Goal: Task Accomplishment & Management: Use online tool/utility

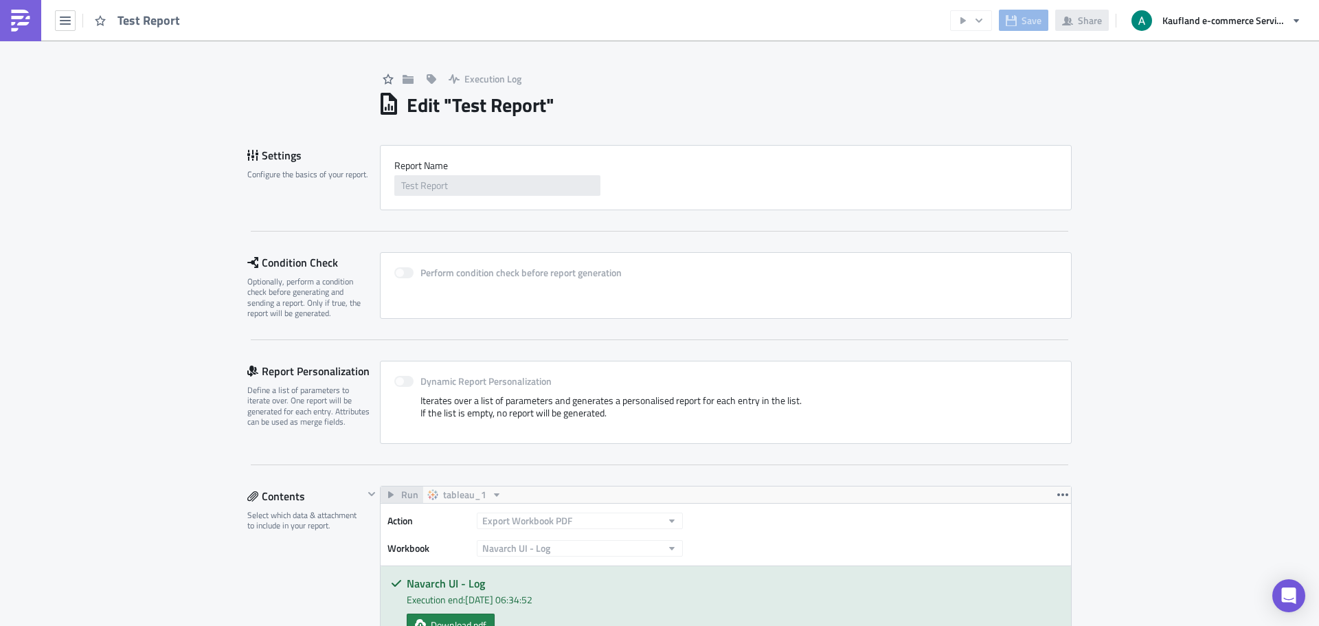
click at [76, 16] on div "Test Report" at bounding box center [94, 20] width 188 height 41
click at [68, 16] on icon "button" at bounding box center [65, 20] width 11 height 8
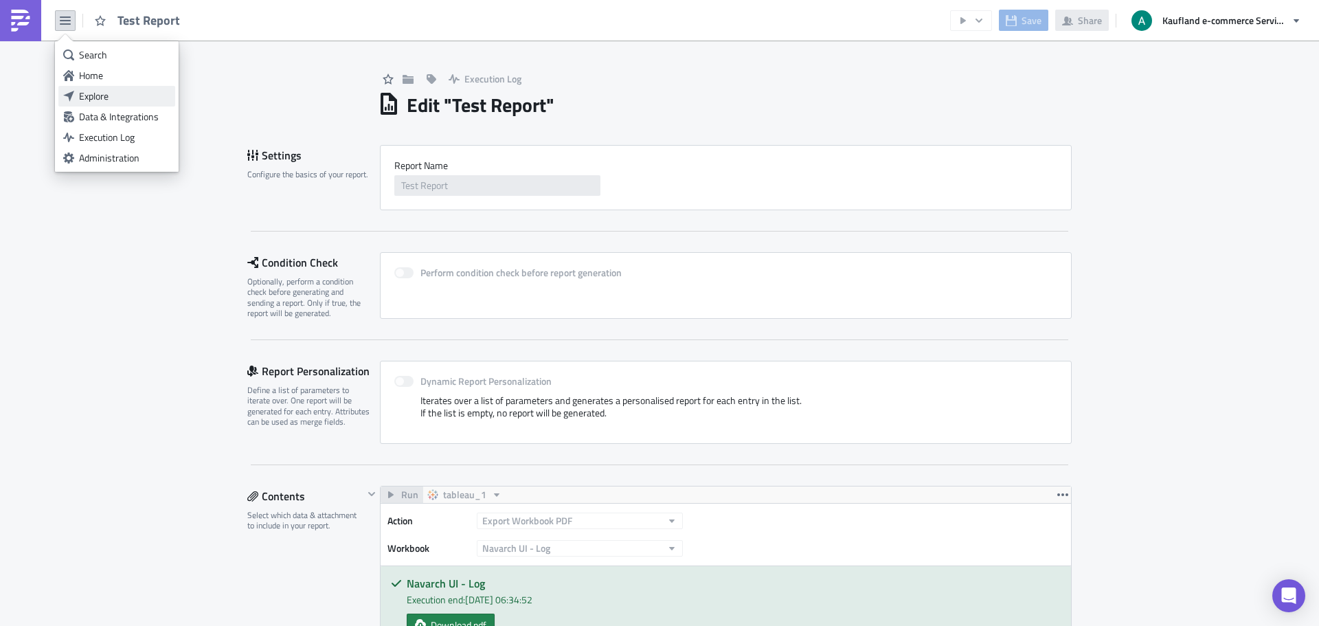
click at [114, 91] on div "Explore" at bounding box center [124, 96] width 91 height 14
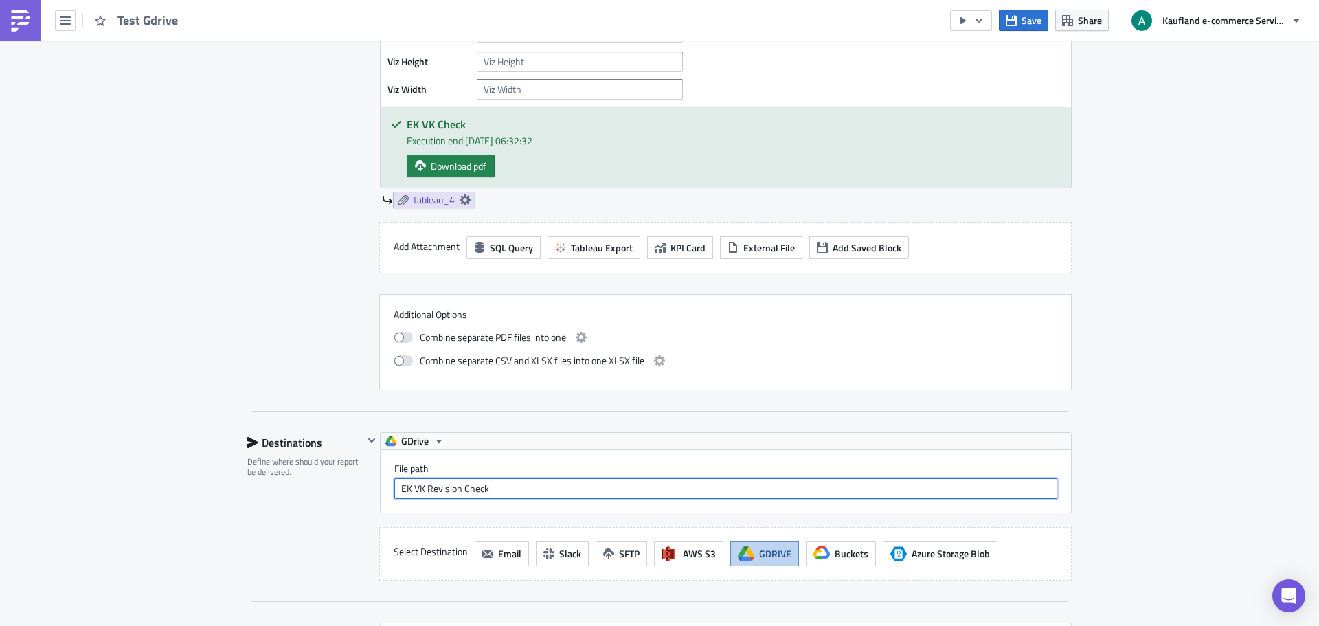
click at [500, 492] on input "EK VK Revision Check" at bounding box center [725, 488] width 663 height 21
click at [313, 323] on div "Contents Select which data & attachment to include in your report." at bounding box center [305, 1] width 116 height 778
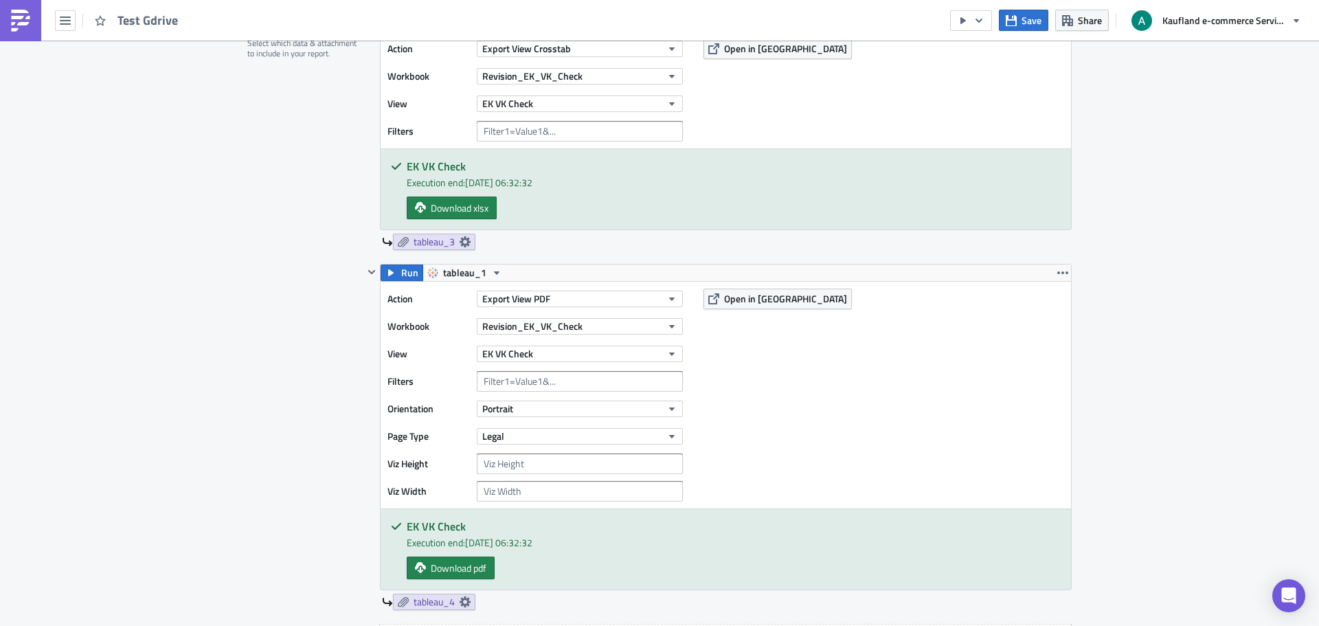
scroll to position [393, 0]
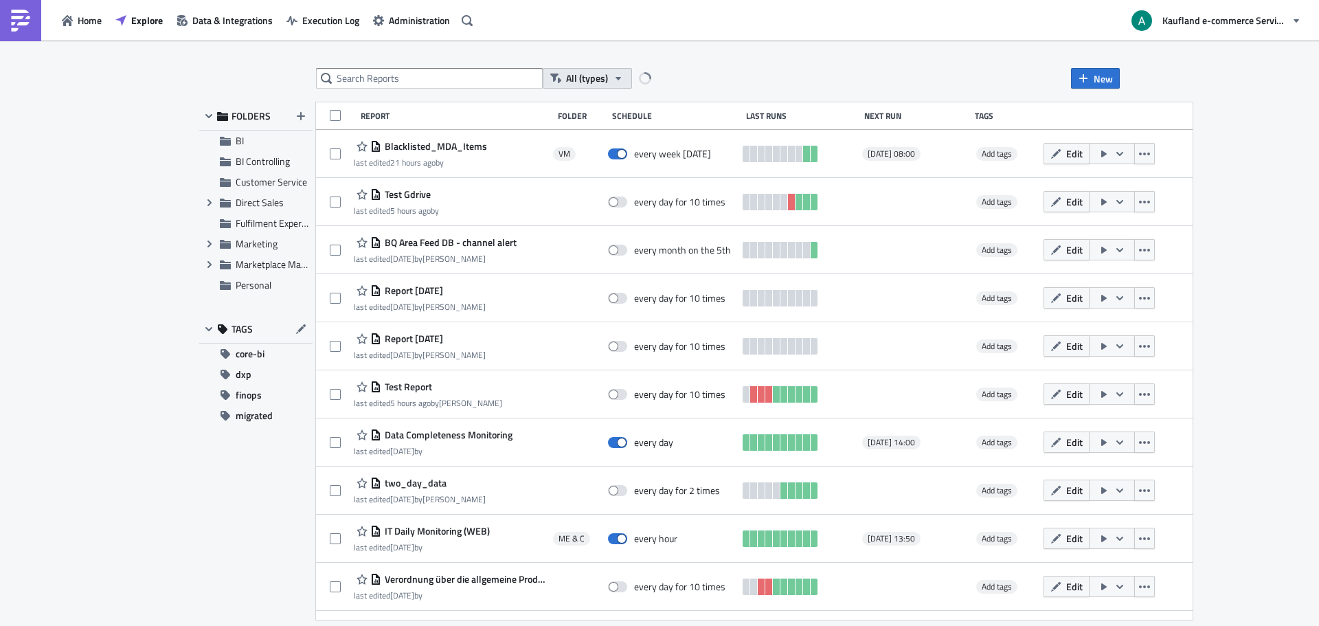
click at [591, 73] on span "All (types)" at bounding box center [587, 78] width 42 height 15
click at [593, 102] on div "All (types)" at bounding box center [616, 102] width 98 height 14
click at [646, 74] on icon "button" at bounding box center [644, 78] width 11 height 11
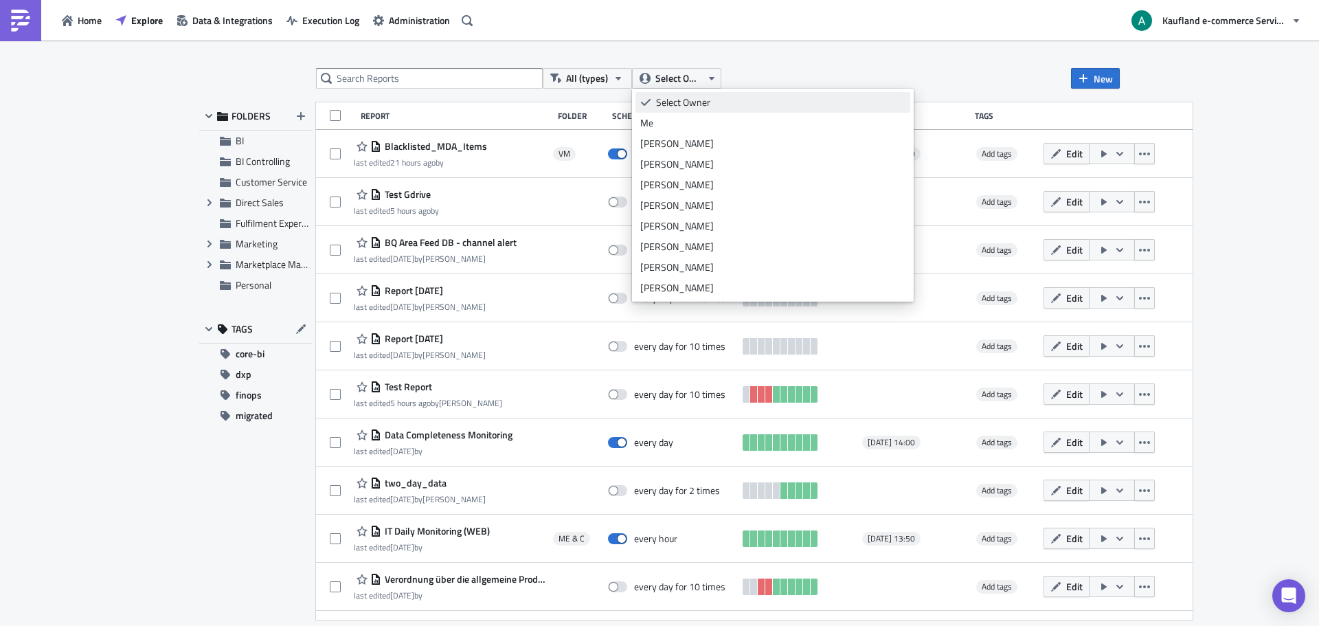
click at [668, 112] on link "Select Owner" at bounding box center [772, 102] width 275 height 21
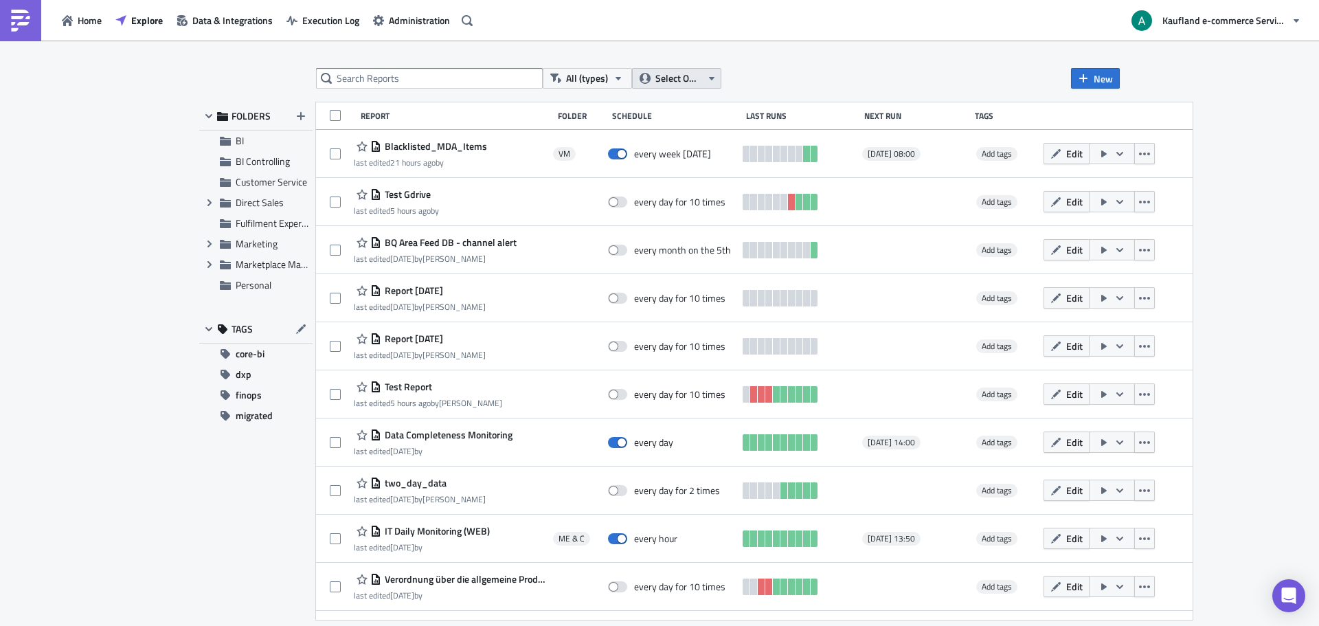
click at [673, 78] on span "Select Owner" at bounding box center [678, 78] width 46 height 15
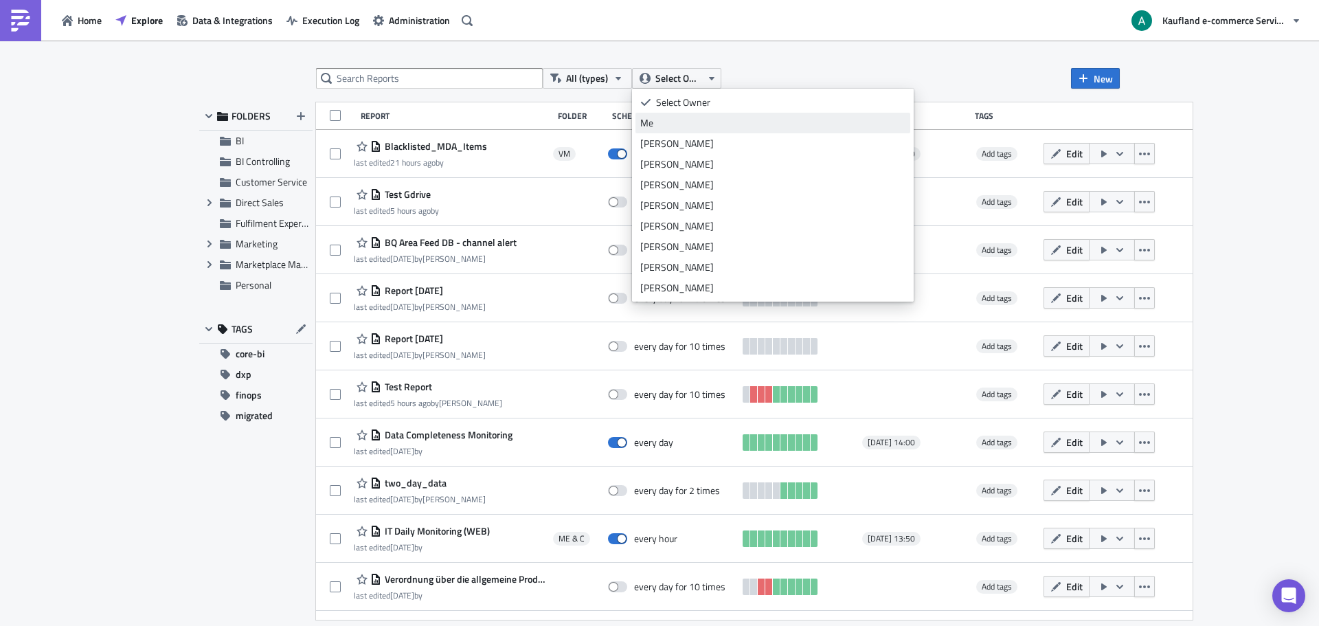
click at [670, 124] on div "Me" at bounding box center [772, 123] width 265 height 14
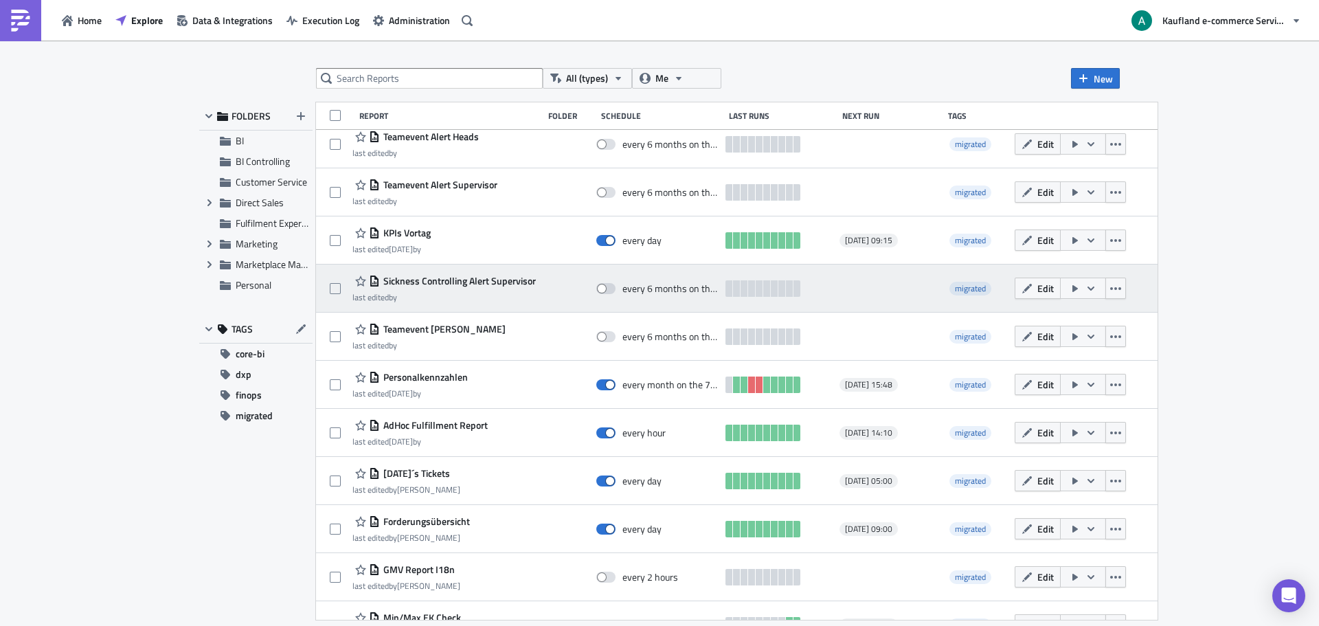
scroll to position [376, 0]
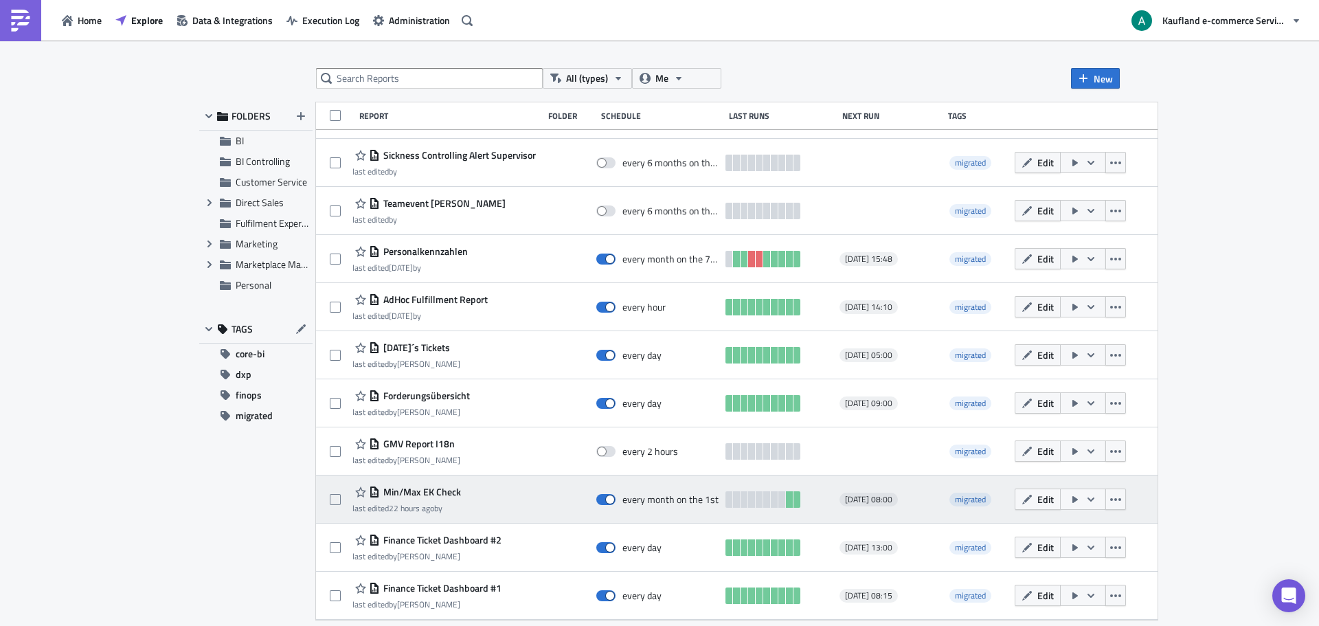
click at [477, 496] on div "Min/[PERSON_NAME] Check last edited 22 hours ago by" at bounding box center [444, 499] width 184 height 27
click at [431, 493] on span "Min/Max EK Check" at bounding box center [420, 492] width 81 height 12
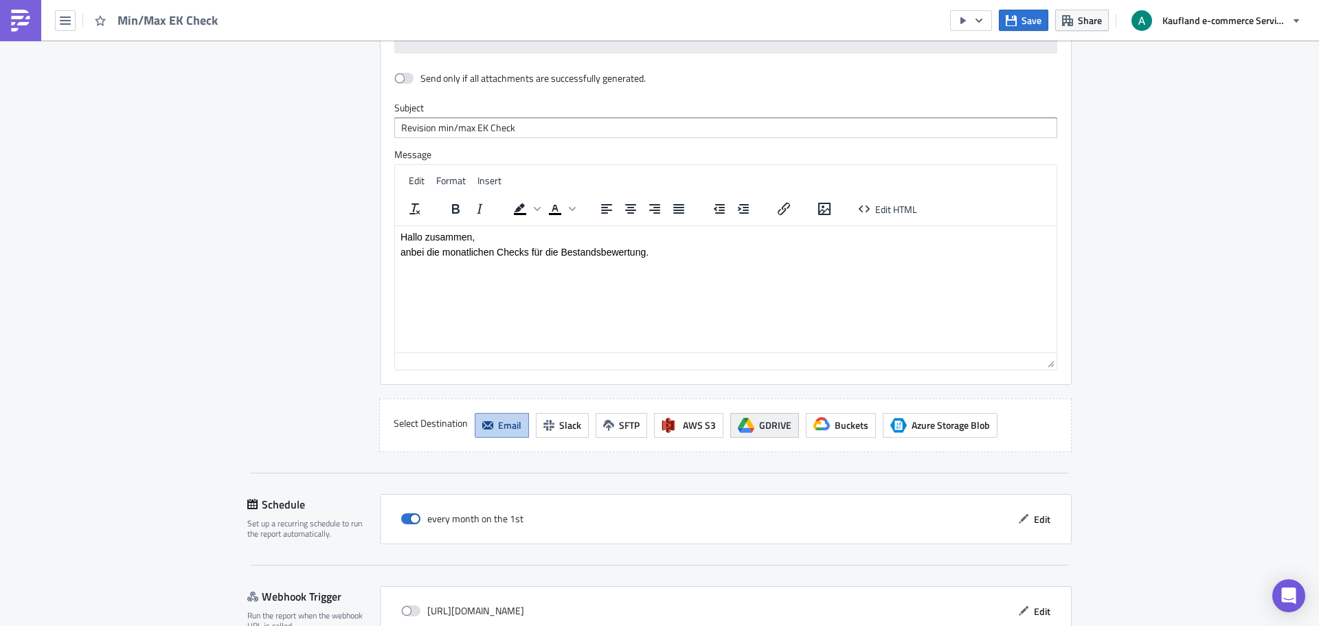
scroll to position [1907, 0]
click at [782, 426] on span "GDRIVE" at bounding box center [775, 425] width 32 height 14
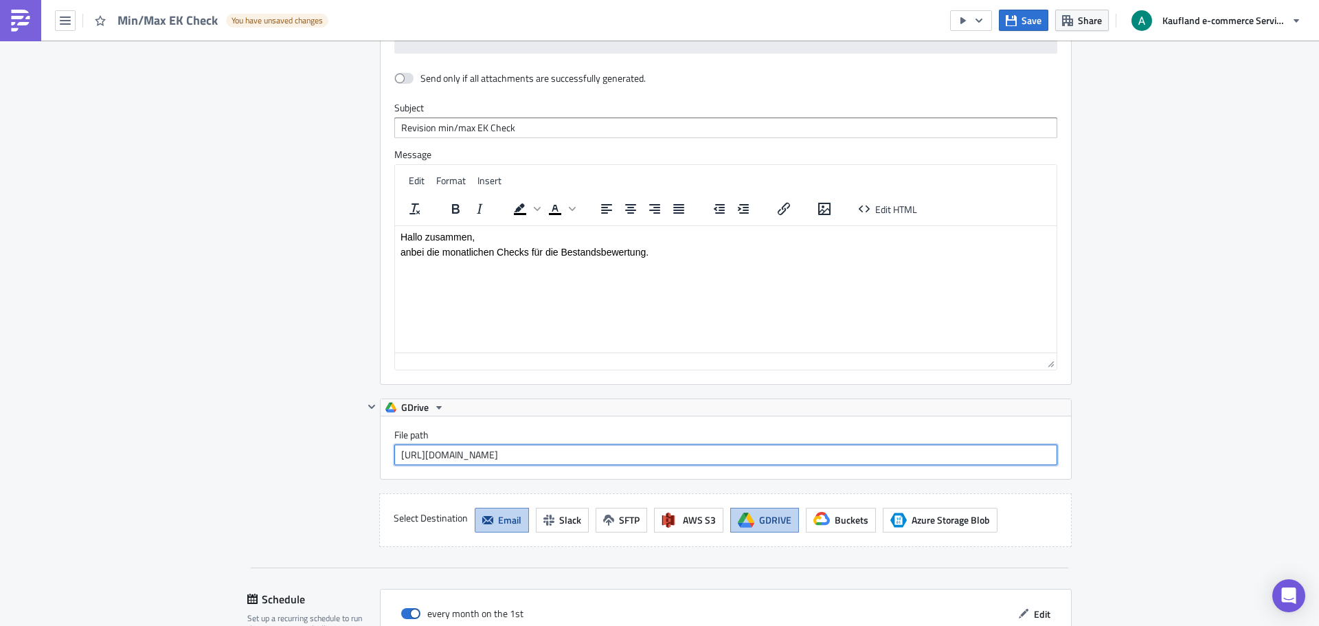
drag, startPoint x: 765, startPoint y: 454, endPoint x: 298, endPoint y: 449, distance: 467.1
click at [258, 453] on div "Destinations Define where should your report be delivered. SMTP Server From Kau…" at bounding box center [659, 196] width 824 height 701
paste input "EK VK Revision Check"
type input "EK VK Revision Check"
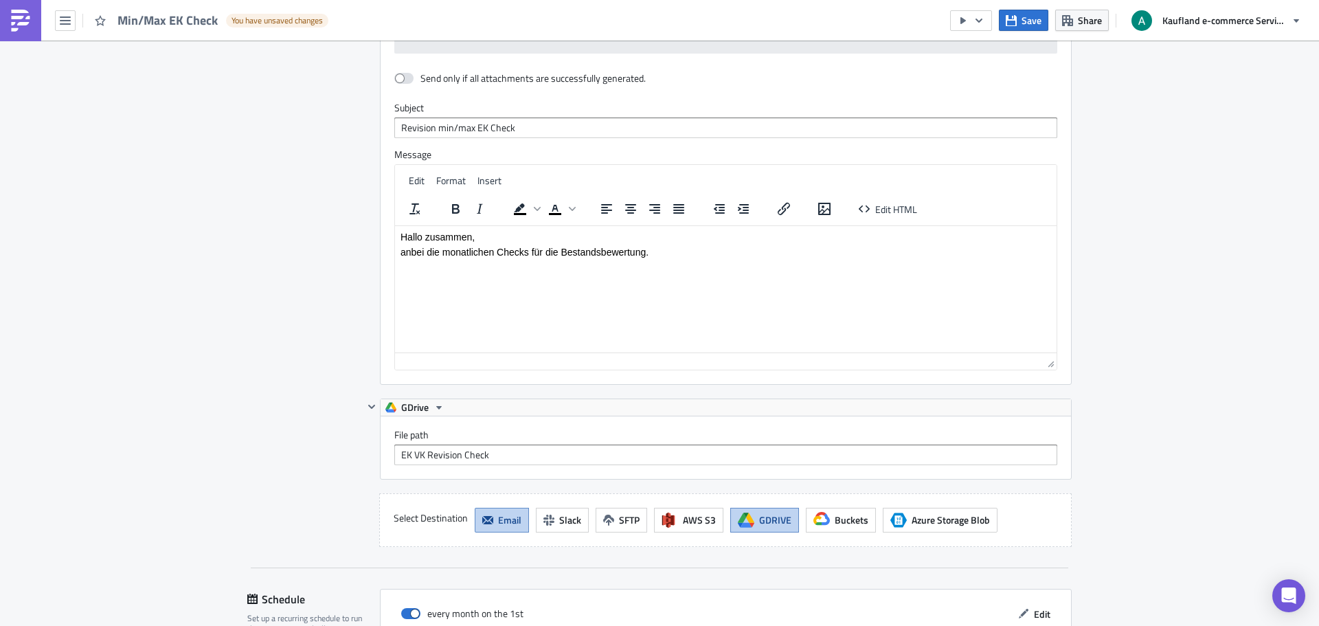
click at [317, 410] on div "Destinations Define where should your report be delivered." at bounding box center [305, 196] width 116 height 701
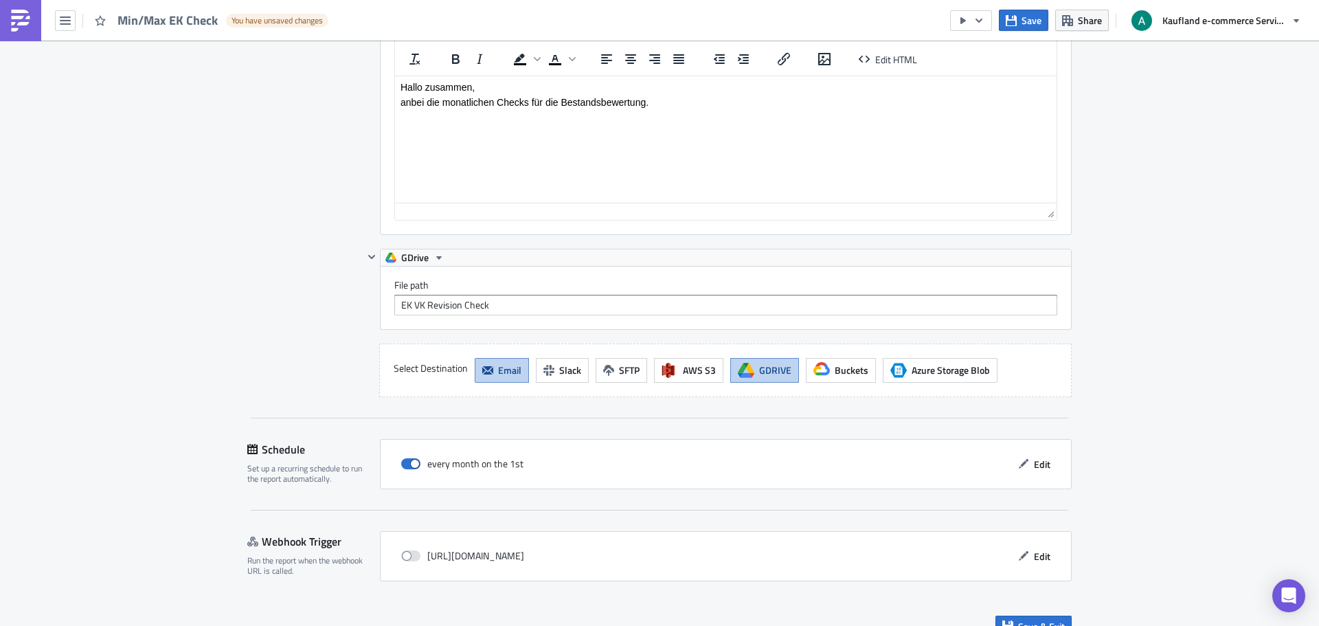
scroll to position [2080, 0]
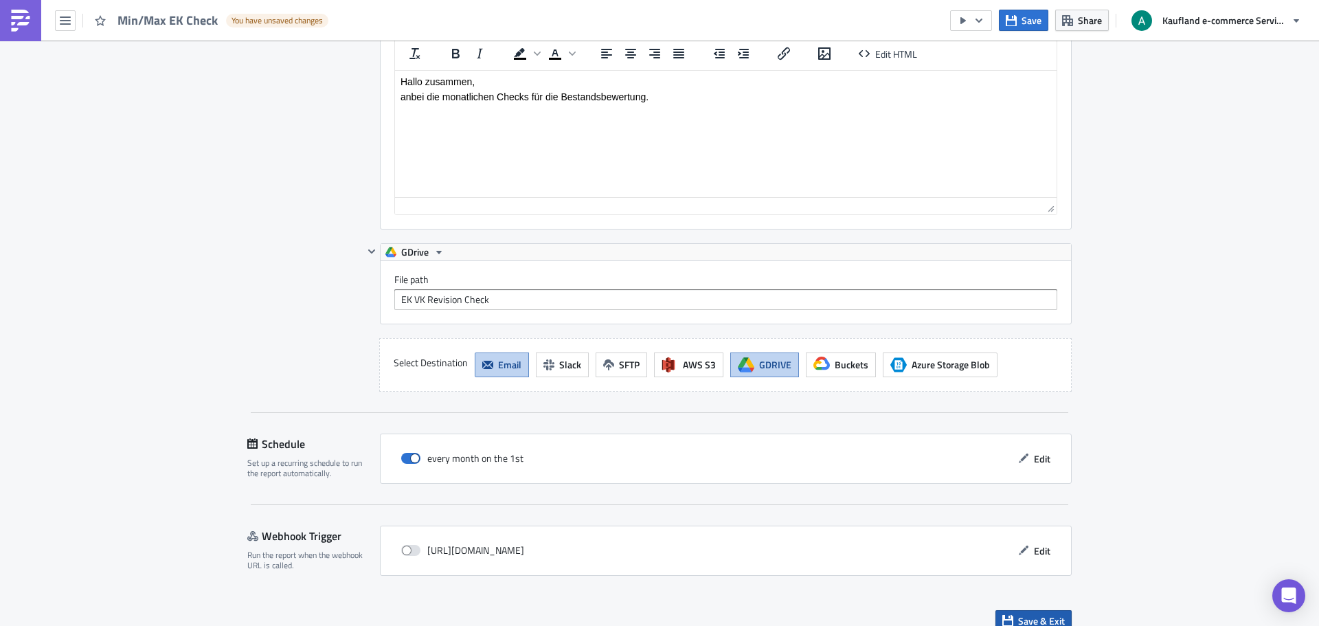
click at [1021, 613] on span "Save & Exit" at bounding box center [1041, 620] width 47 height 14
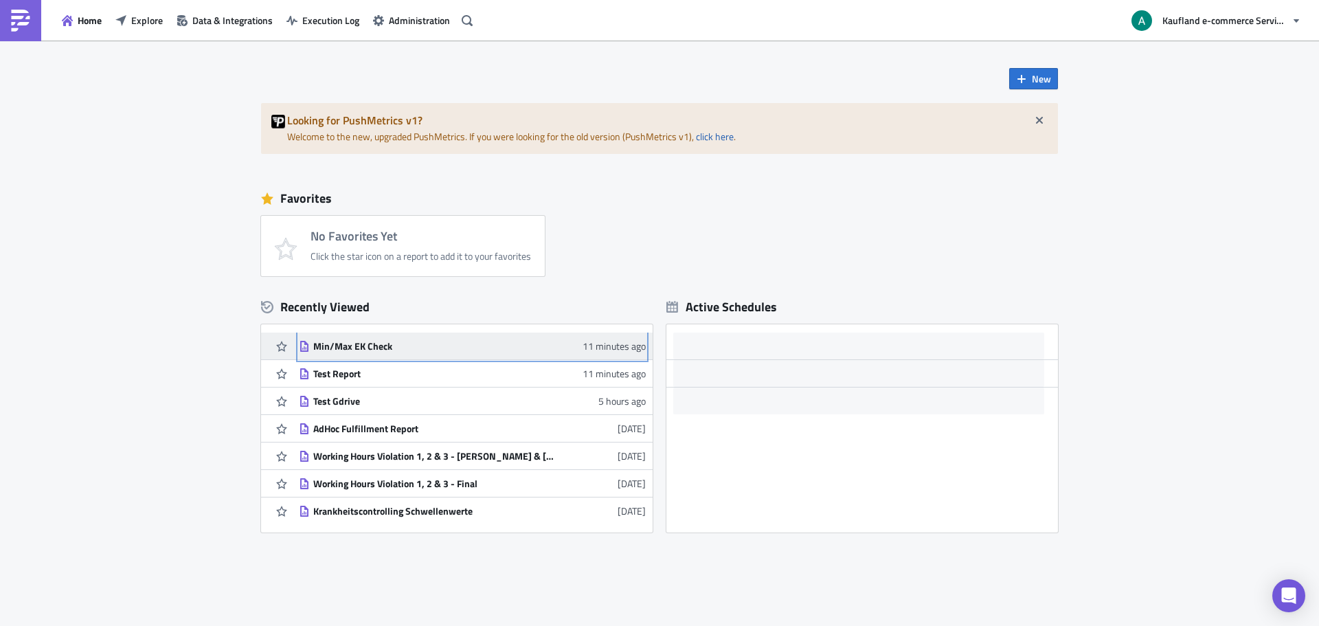
click at [372, 342] on div "Min/Max EK Check" at bounding box center [433, 346] width 240 height 12
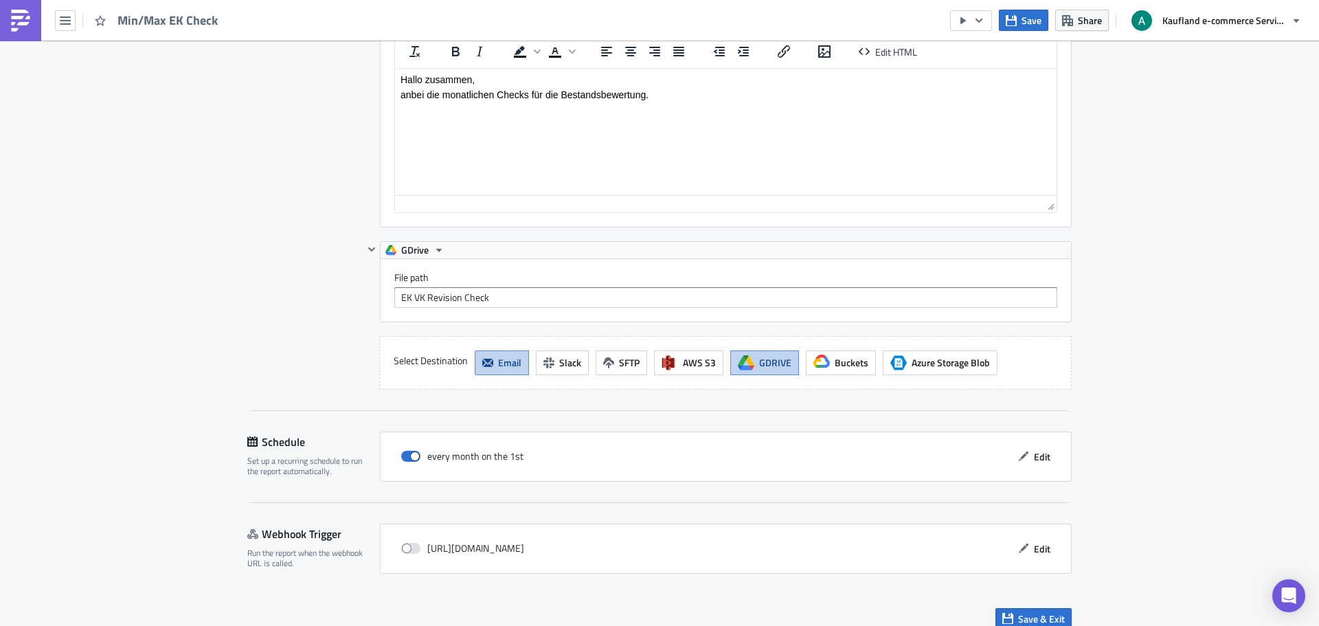
scroll to position [2080, 0]
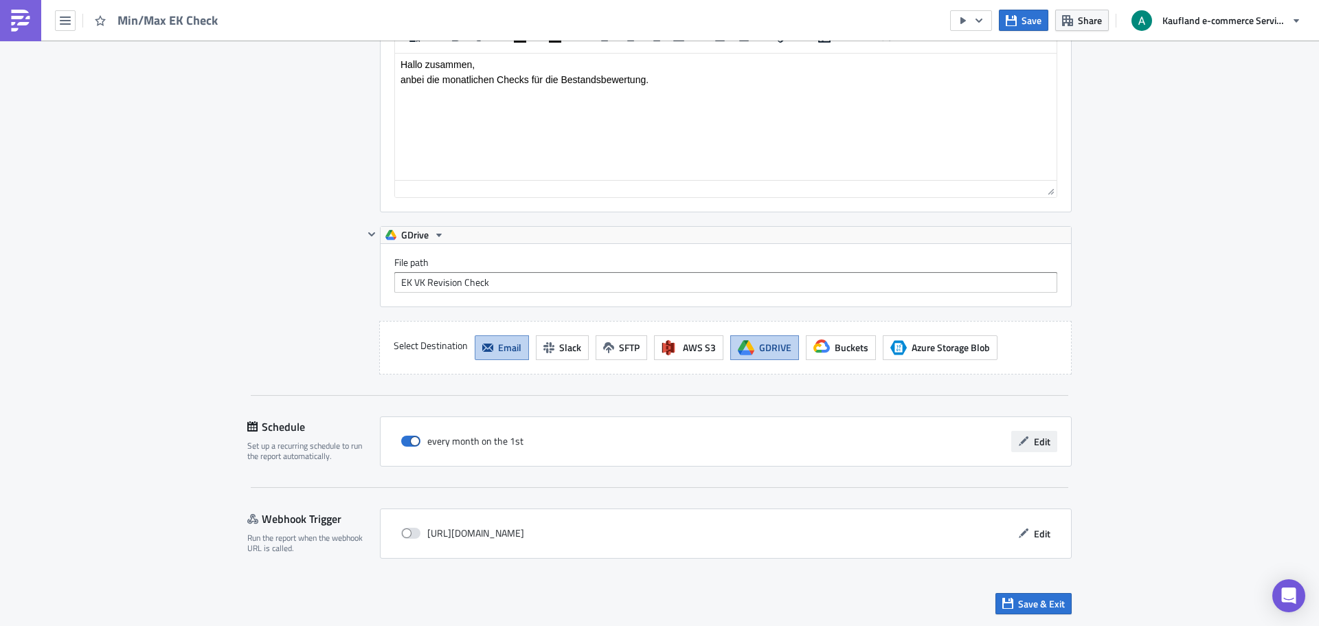
click at [1034, 445] on span "Edit" at bounding box center [1042, 441] width 16 height 14
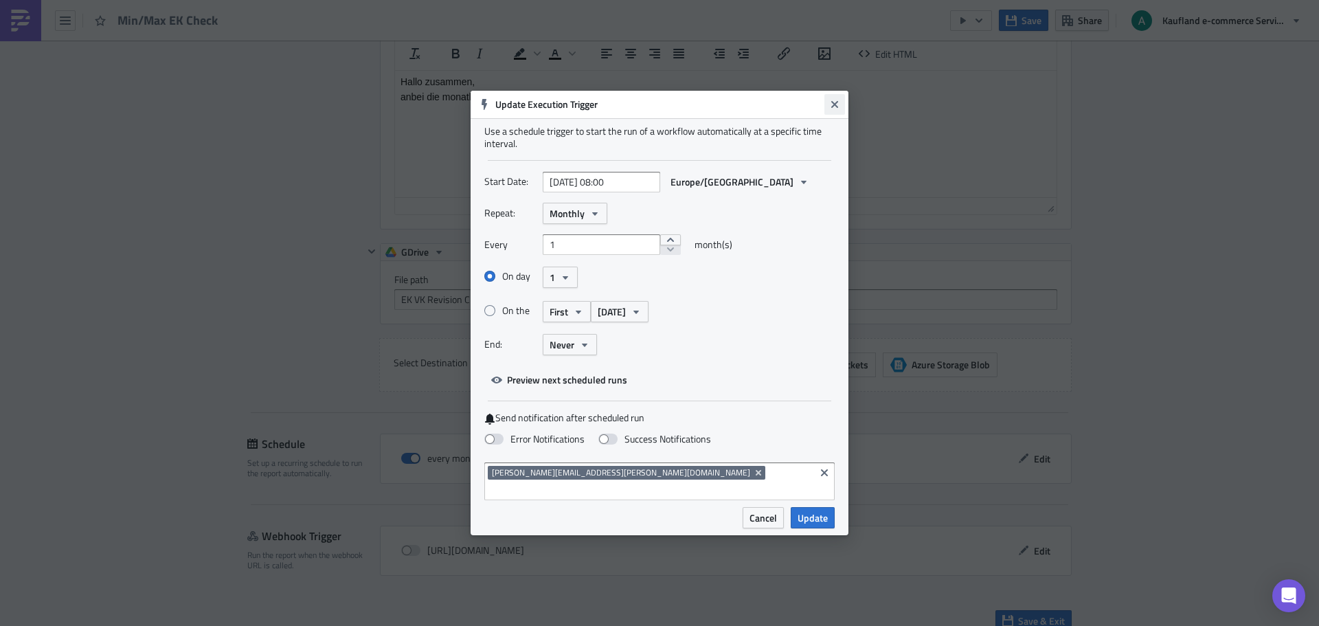
click at [837, 110] on icon "Close" at bounding box center [834, 104] width 11 height 11
